Goal: Check status: Check status

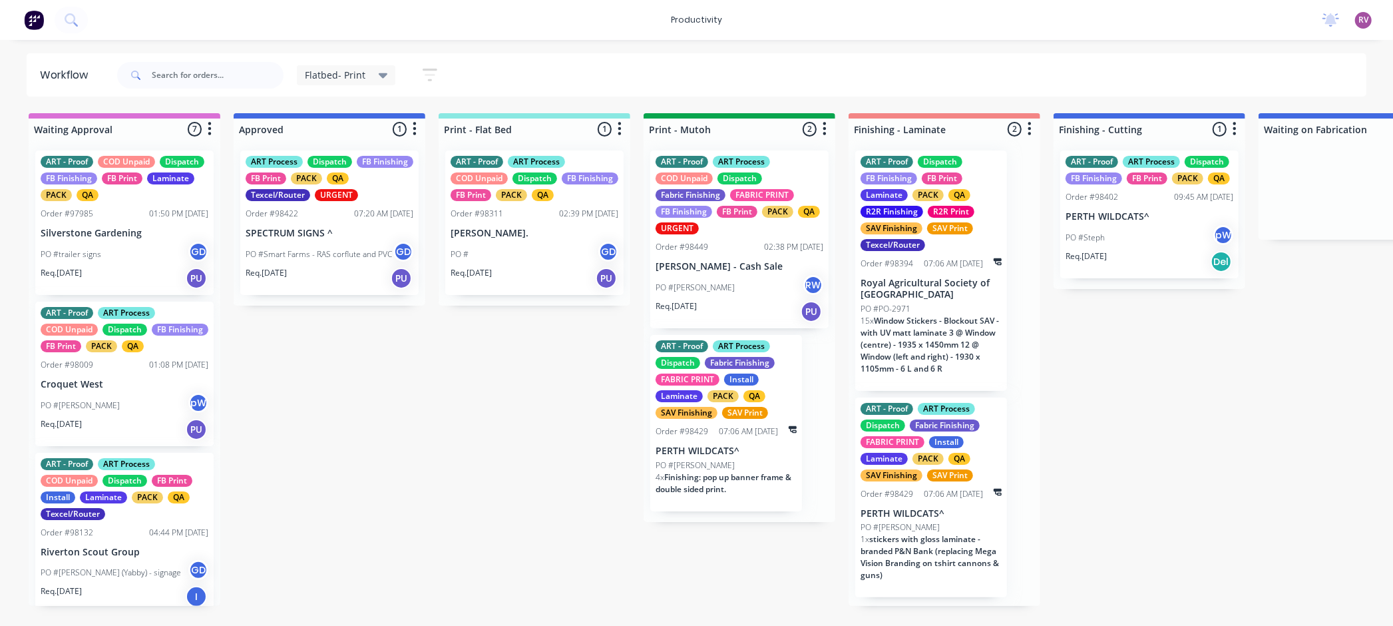
click at [332, 264] on div "PO #Smart Farms - RAS corflute and PVC GD" at bounding box center [330, 254] width 168 height 25
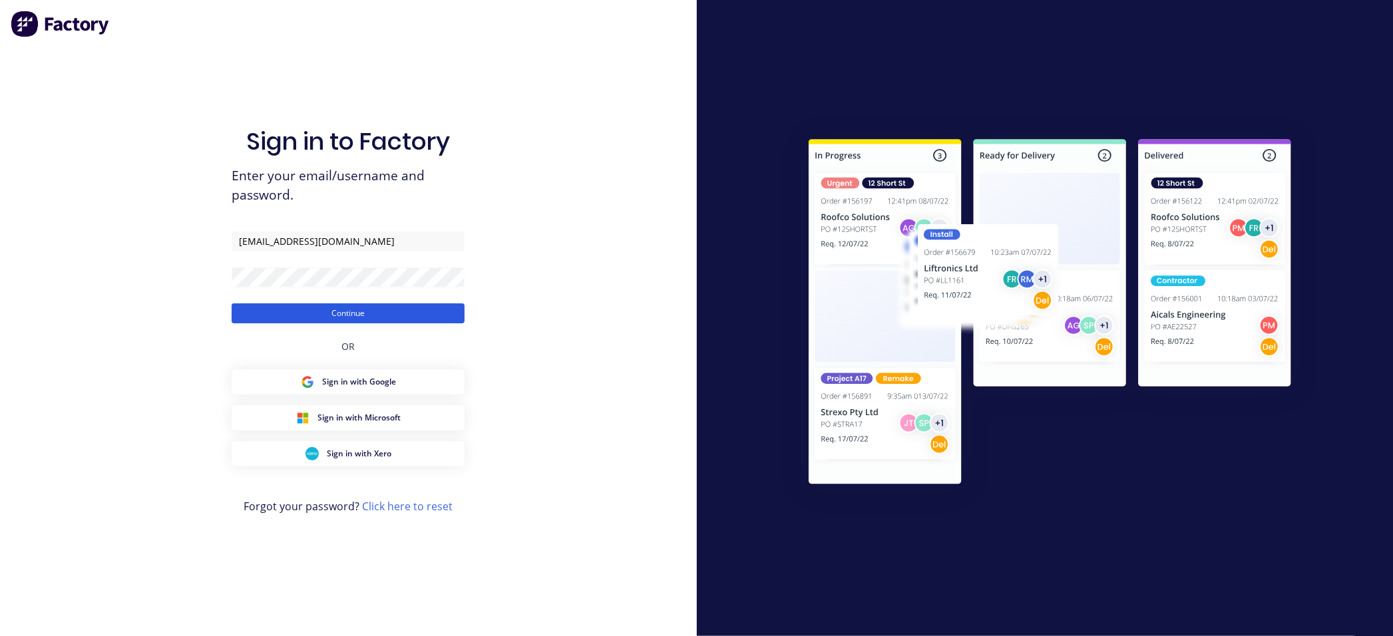
click at [354, 308] on button "Continue" at bounding box center [348, 314] width 233 height 20
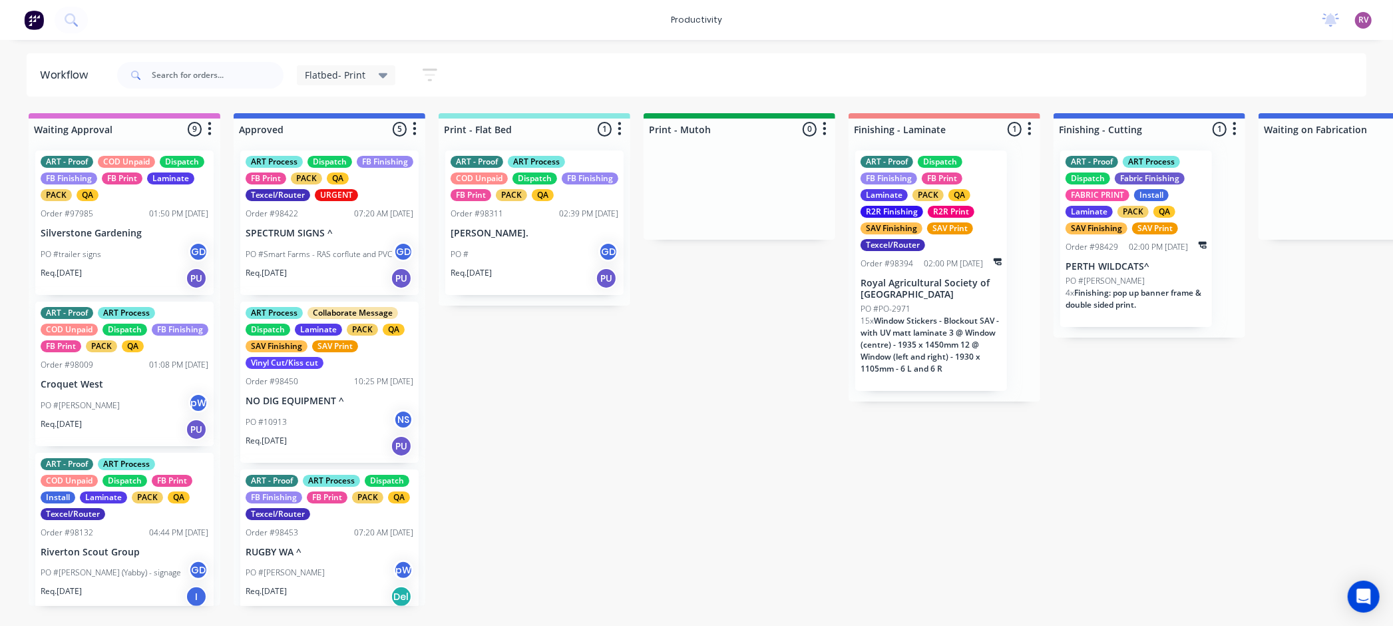
click at [337, 274] on div "Req. [DATE] PU" at bounding box center [330, 278] width 168 height 23
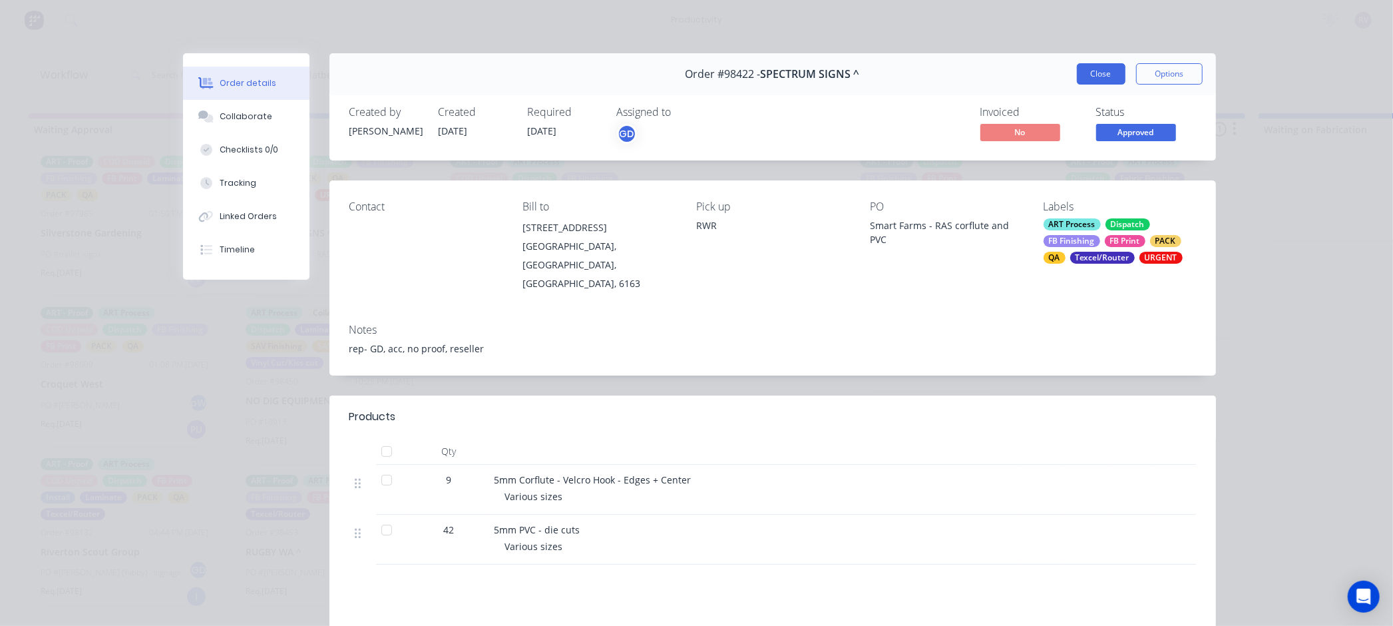
click at [1104, 67] on button "Close" at bounding box center [1101, 73] width 49 height 21
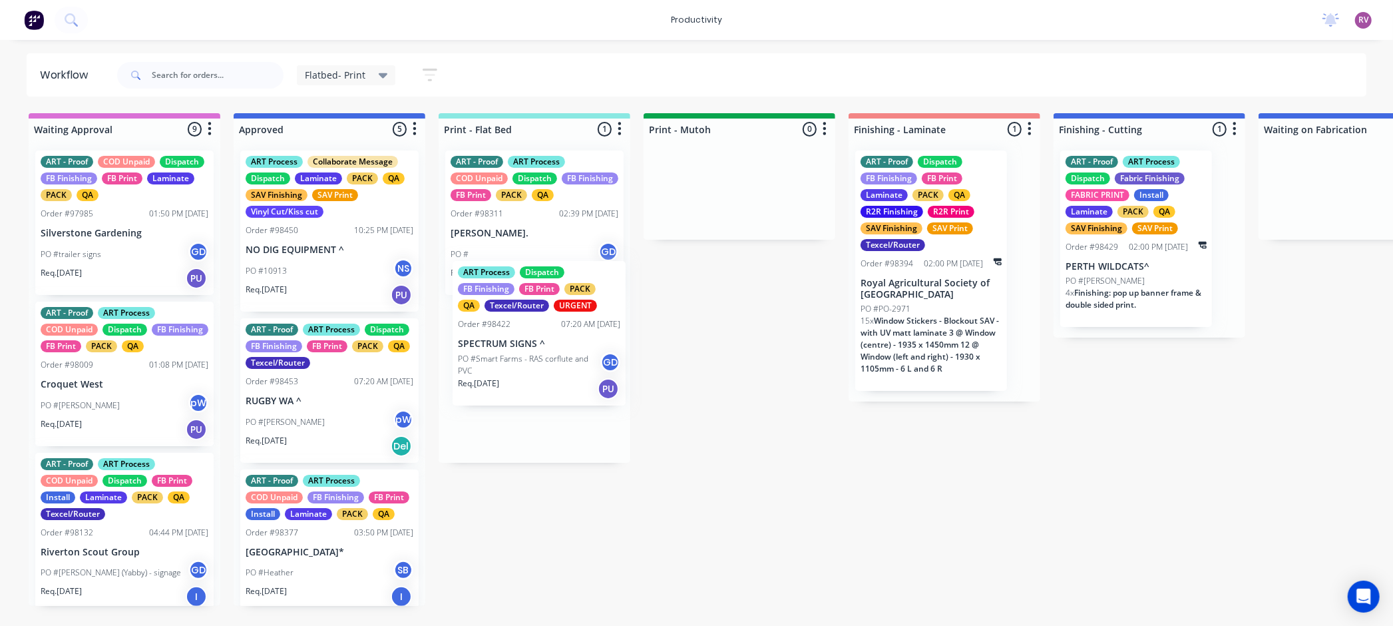
drag, startPoint x: 330, startPoint y: 264, endPoint x: 553, endPoint y: 418, distance: 270.9
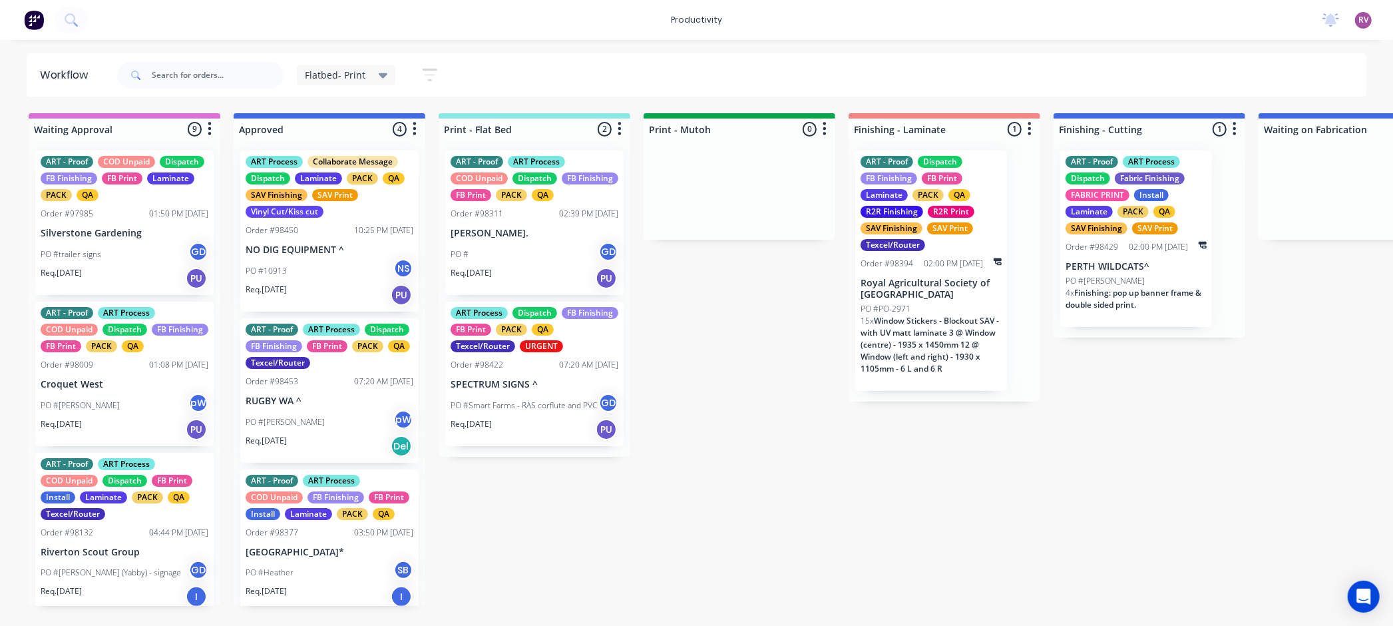
click at [529, 422] on div "Req. [DATE] PU" at bounding box center [535, 429] width 168 height 23
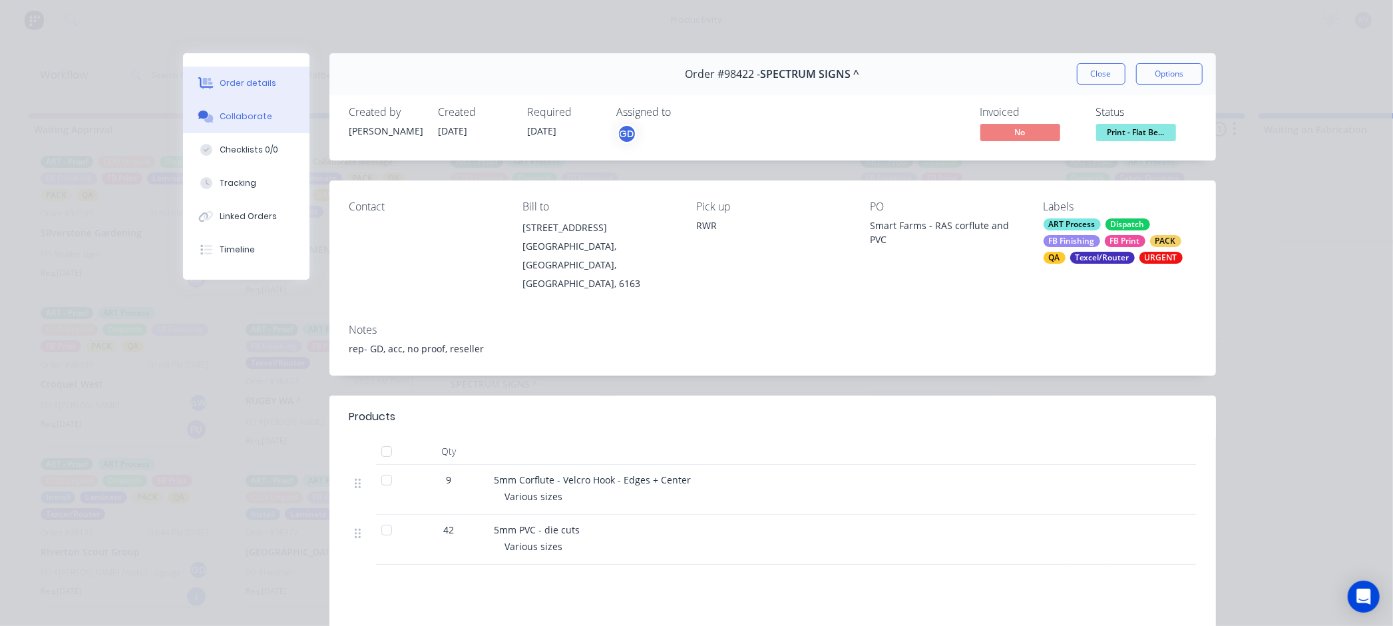
click at [256, 112] on div "Collaborate" at bounding box center [246, 117] width 53 height 12
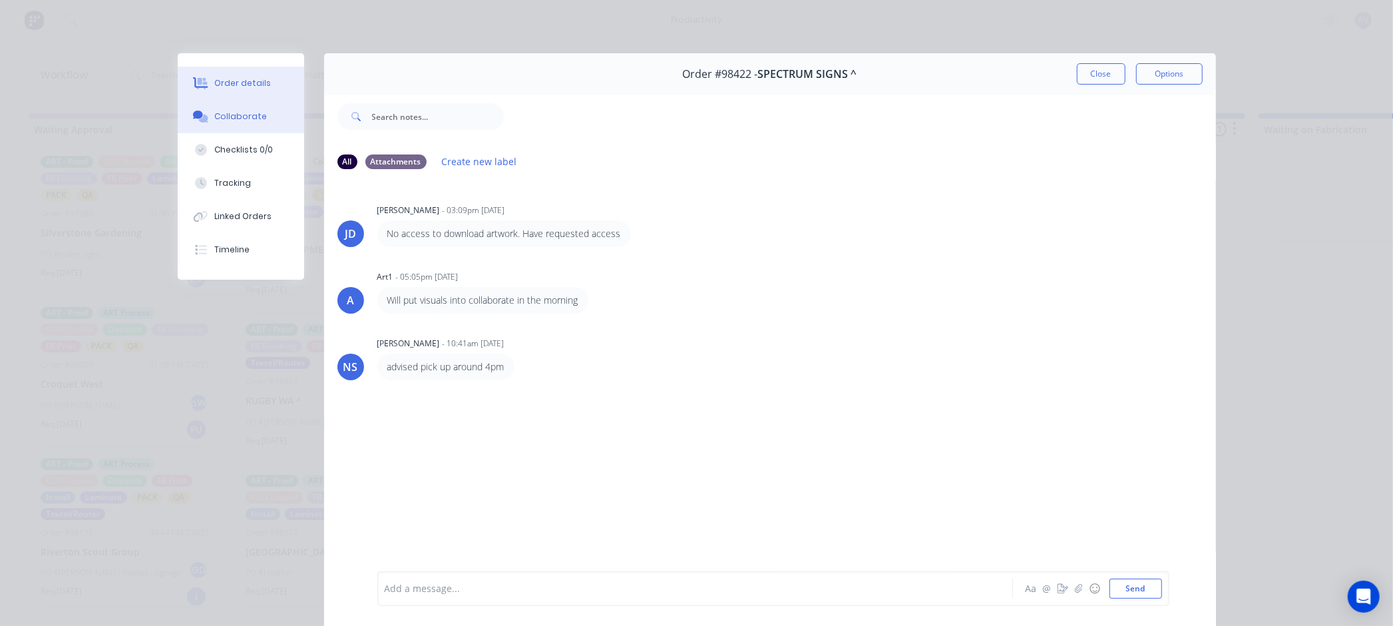
click at [238, 84] on div "Order details" at bounding box center [242, 83] width 57 height 12
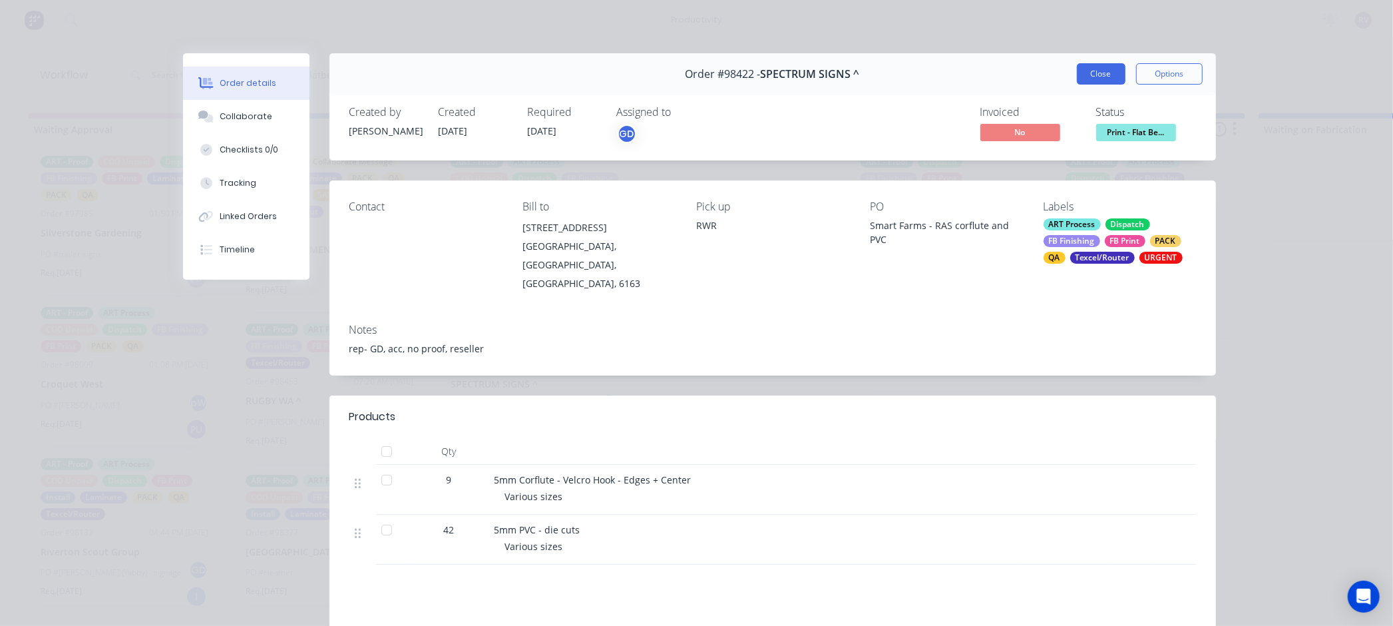
click at [1098, 75] on button "Close" at bounding box center [1101, 73] width 49 height 21
